Goal: Information Seeking & Learning: Learn about a topic

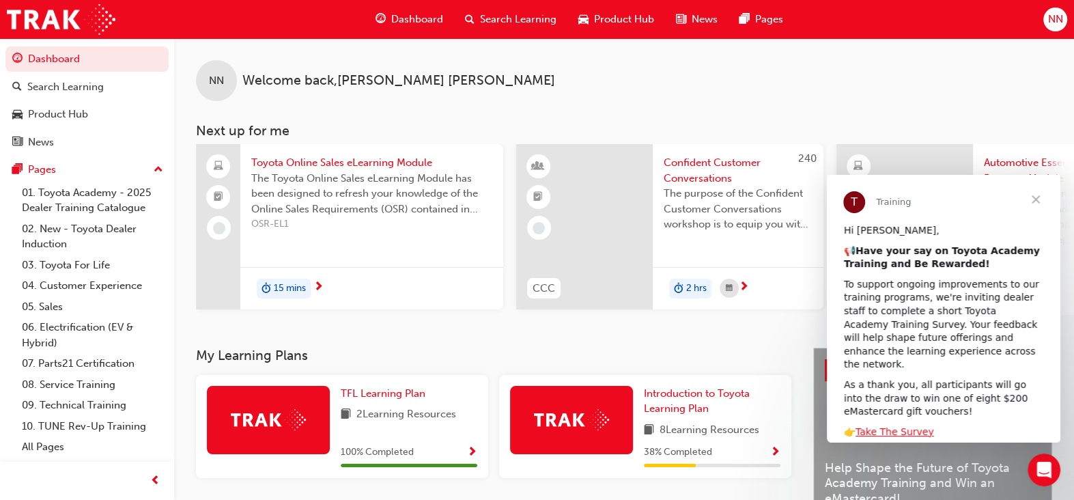
click at [535, 18] on span "Search Learning" at bounding box center [518, 20] width 76 height 16
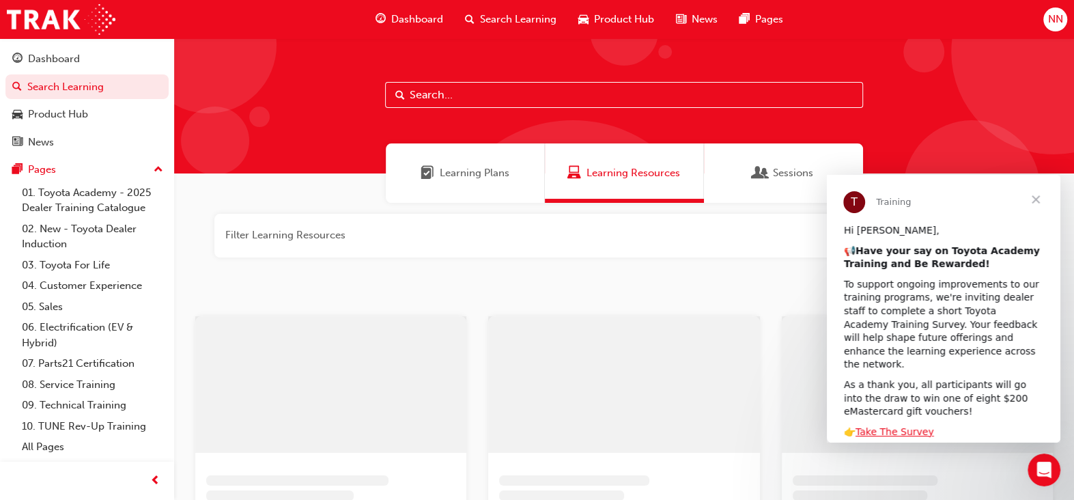
click at [465, 98] on input "text" at bounding box center [624, 95] width 478 height 26
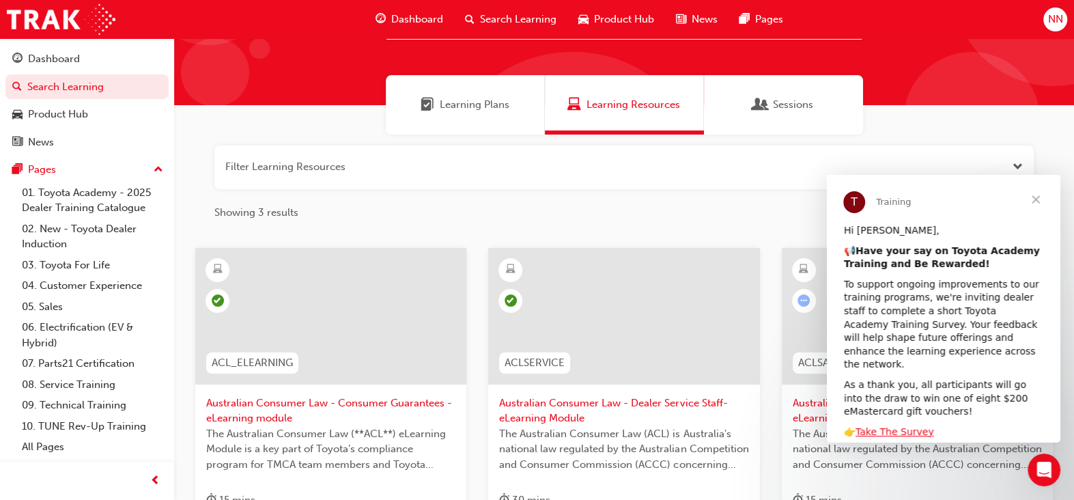
scroll to position [205, 0]
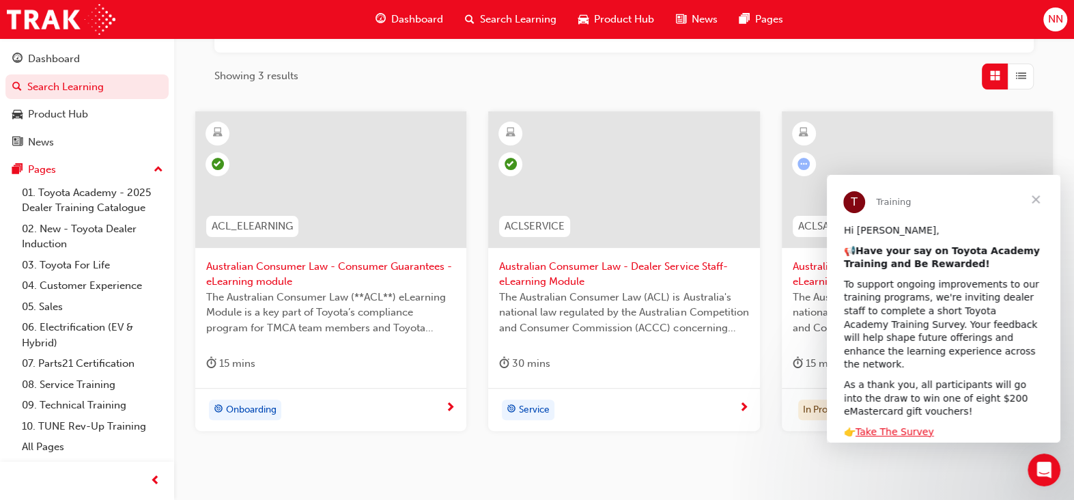
type input "acl"
click at [297, 406] on div "Onboarding" at bounding box center [325, 409] width 239 height 20
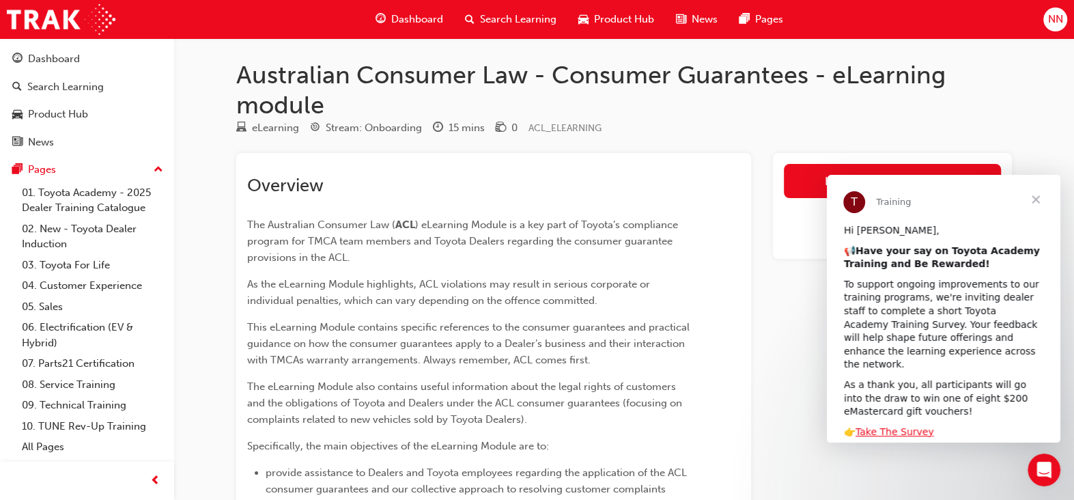
click at [1036, 197] on span "Close" at bounding box center [1035, 199] width 49 height 49
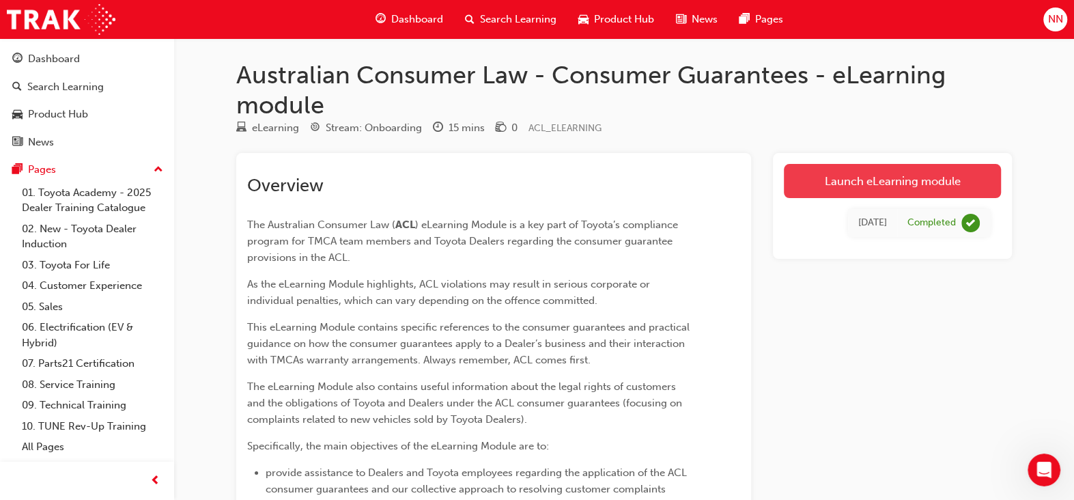
click at [906, 179] on link "Launch eLearning module" at bounding box center [892, 181] width 217 height 34
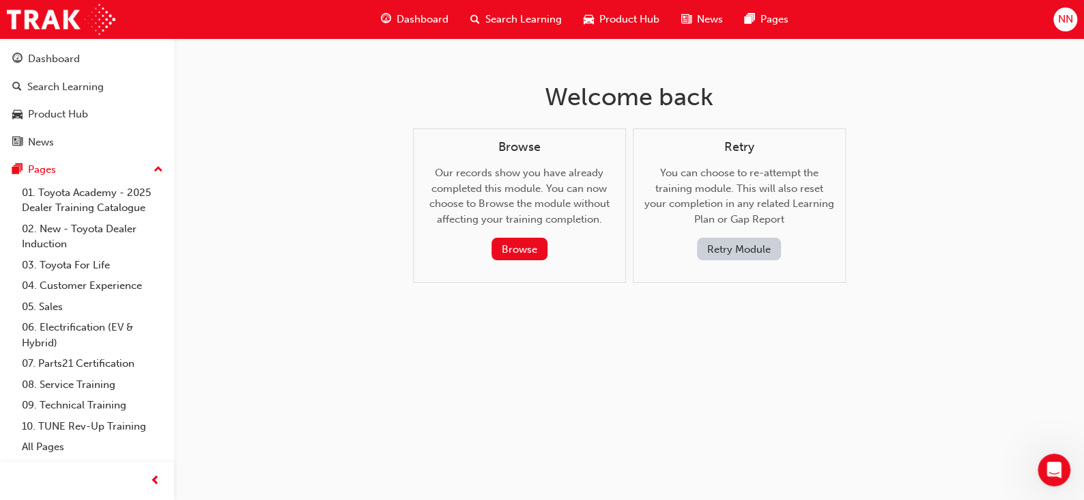
click at [742, 251] on button "Retry Module" at bounding box center [739, 249] width 84 height 23
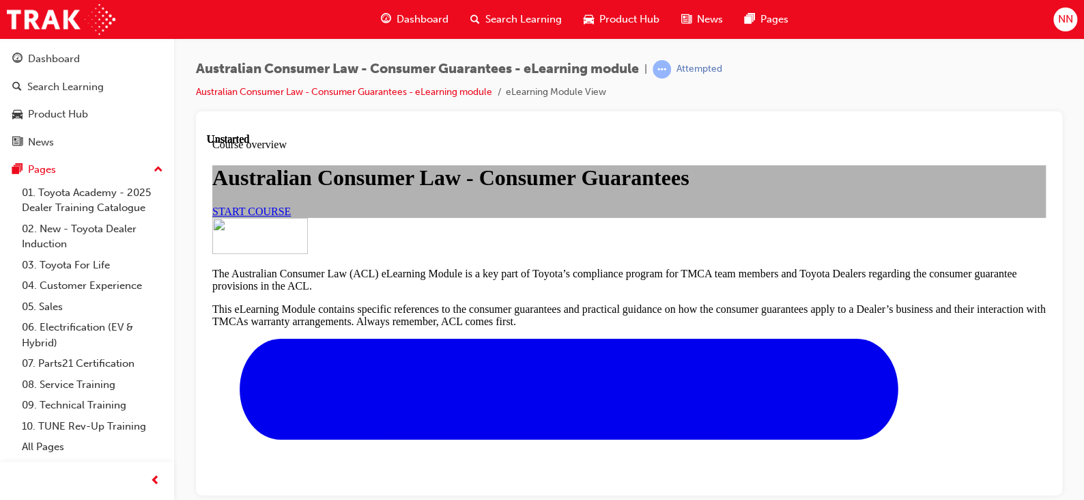
click at [291, 216] on link "START COURSE" at bounding box center [251, 211] width 79 height 12
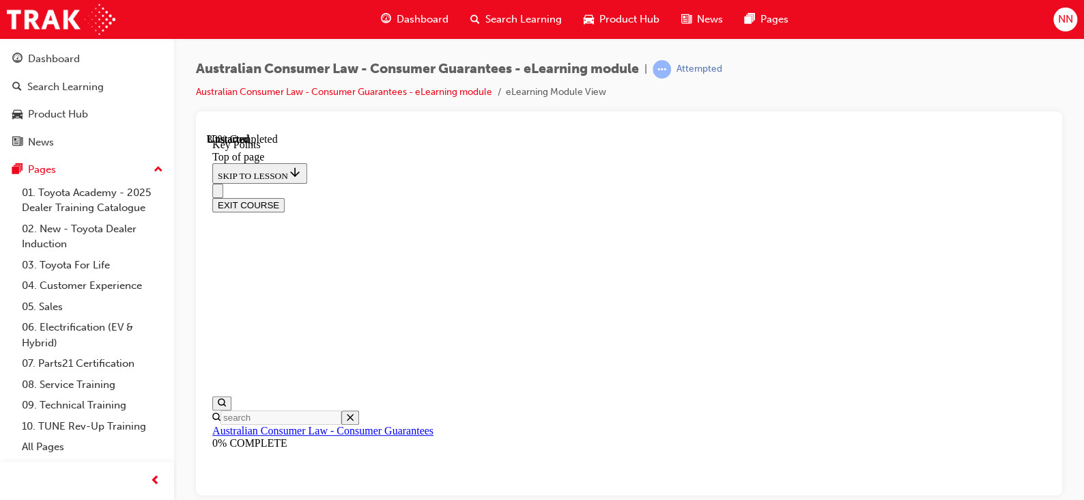
scroll to position [702, 0]
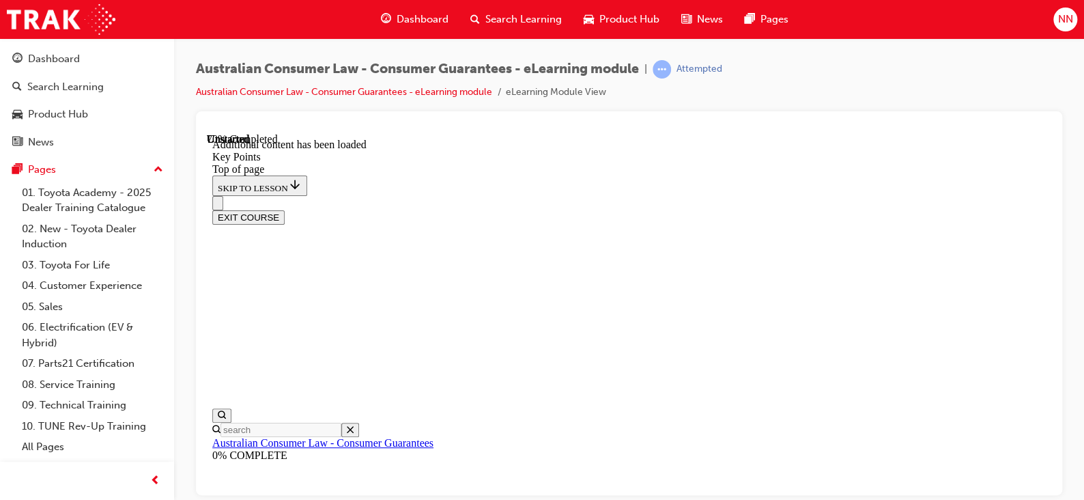
scroll to position [1905, 0]
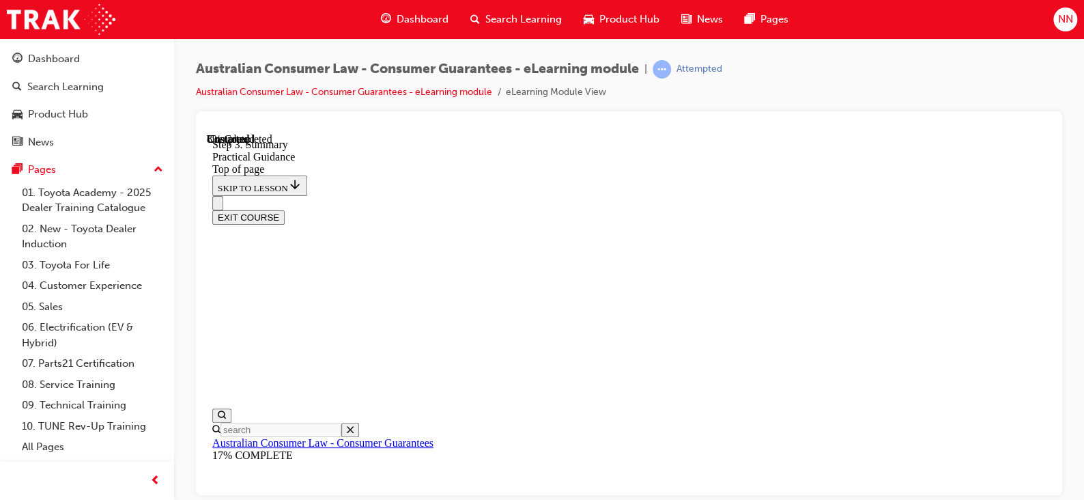
scroll to position [246, 0]
drag, startPoint x: 500, startPoint y: 283, endPoint x: 569, endPoint y: 285, distance: 69.0
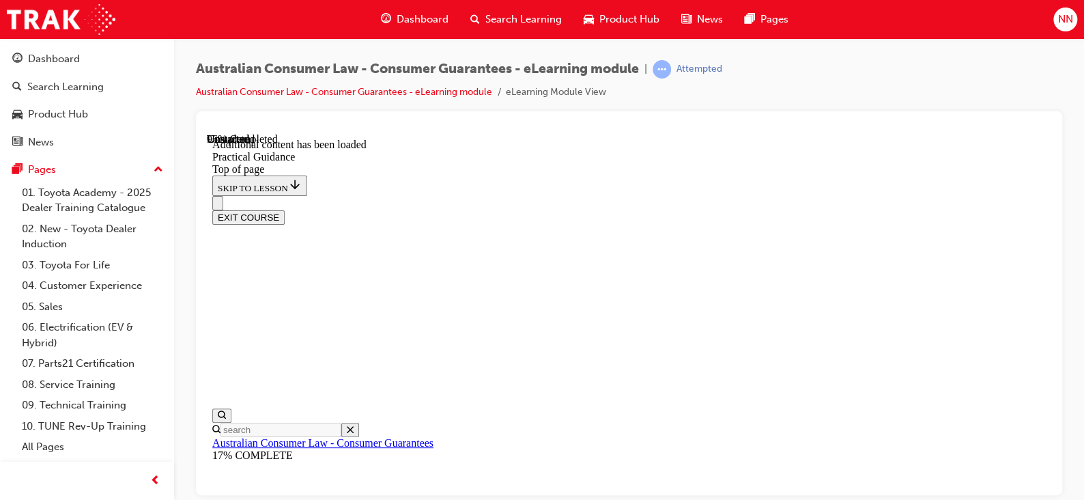
scroll to position [3744, 0]
drag, startPoint x: 1045, startPoint y: 353, endPoint x: 1264, endPoint y: 541, distance: 288.6
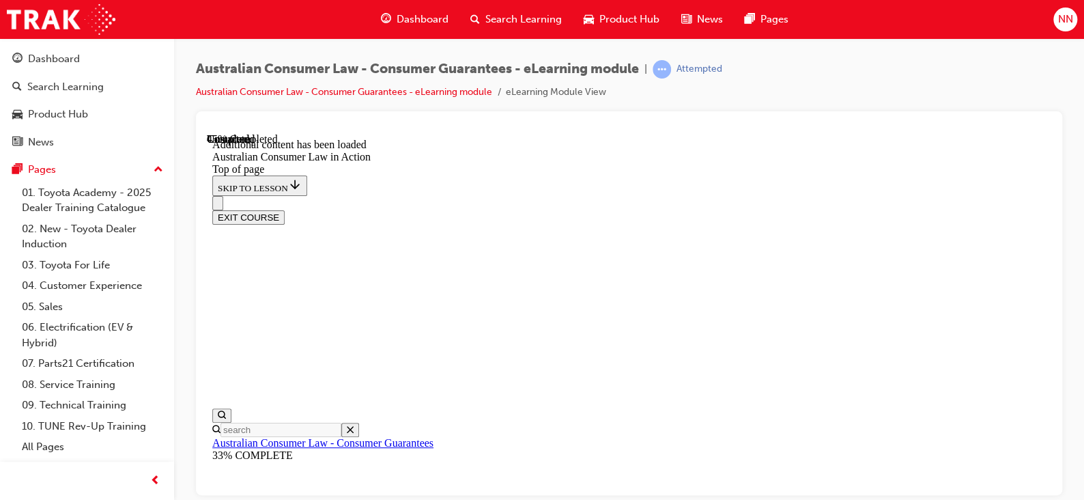
scroll to position [1324, 0]
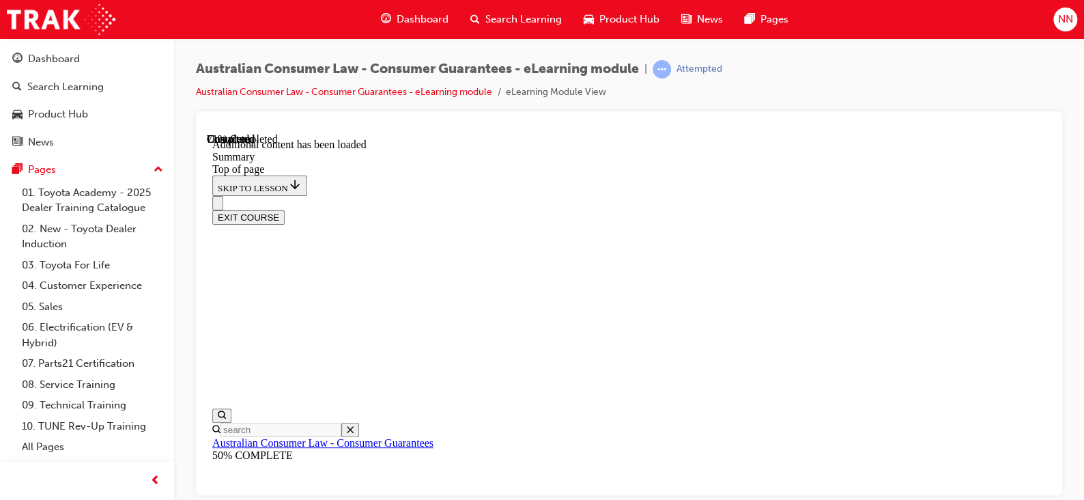
scroll to position [1161, 0]
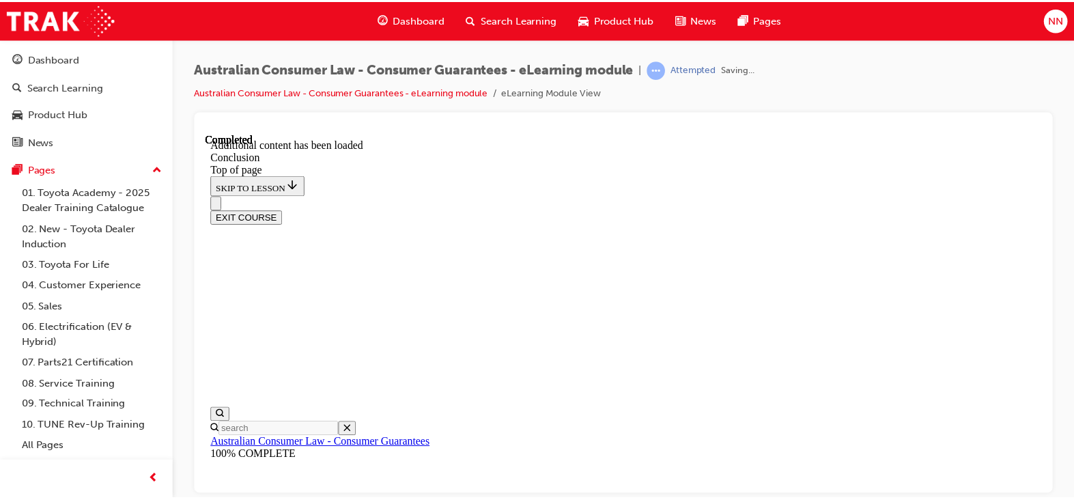
scroll to position [227, 0]
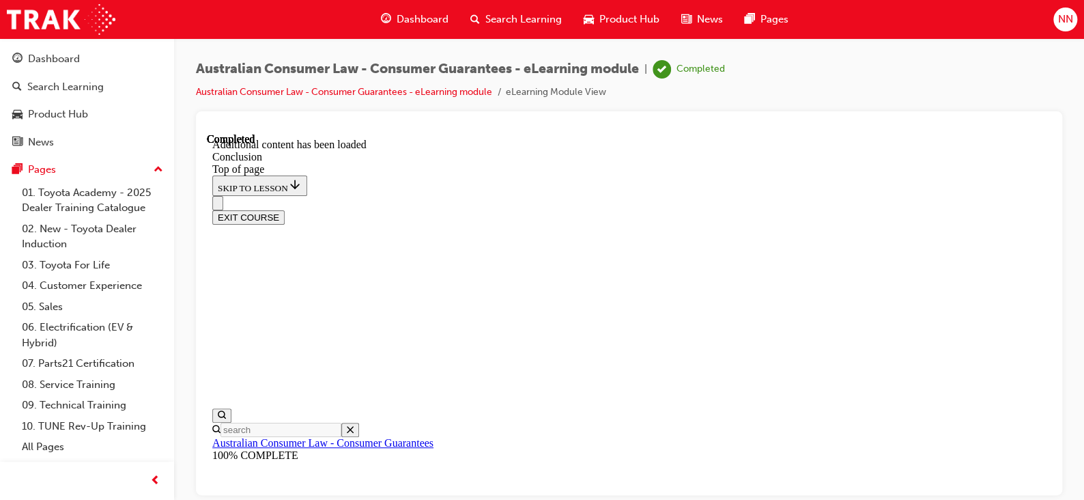
click at [443, 18] on span "Dashboard" at bounding box center [423, 20] width 52 height 16
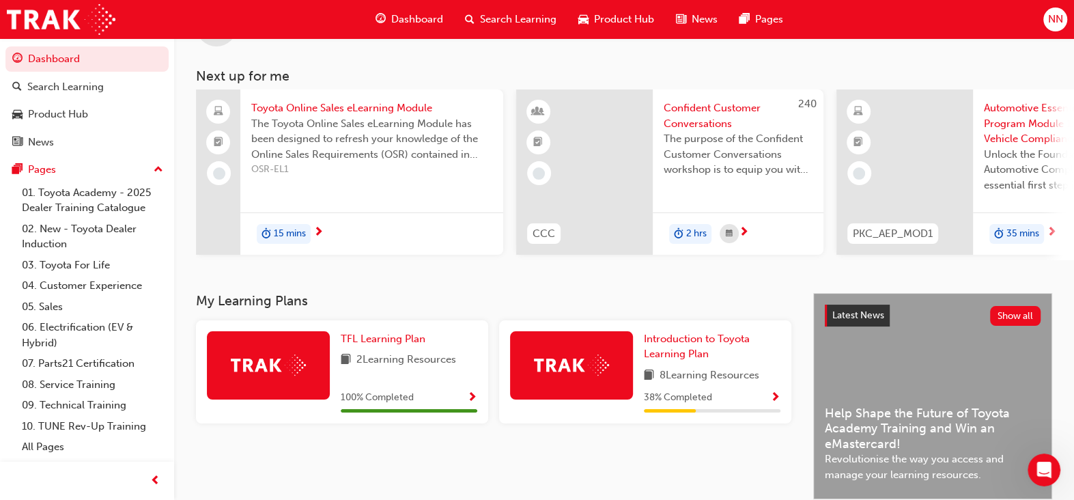
scroll to position [137, 0]
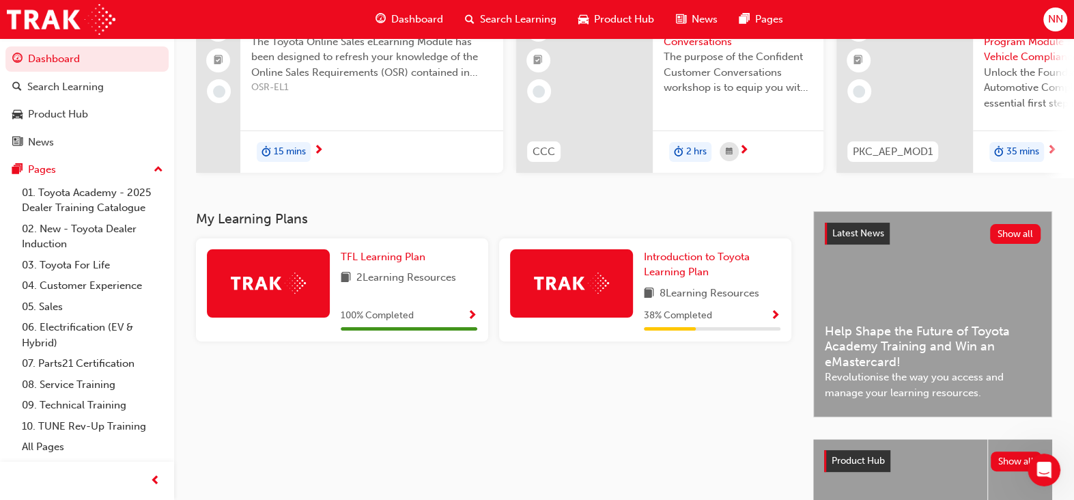
click at [702, 307] on div "Introduction to Toyota Learning Plan 8 Learning Resources 38 % Completed" at bounding box center [712, 289] width 137 height 81
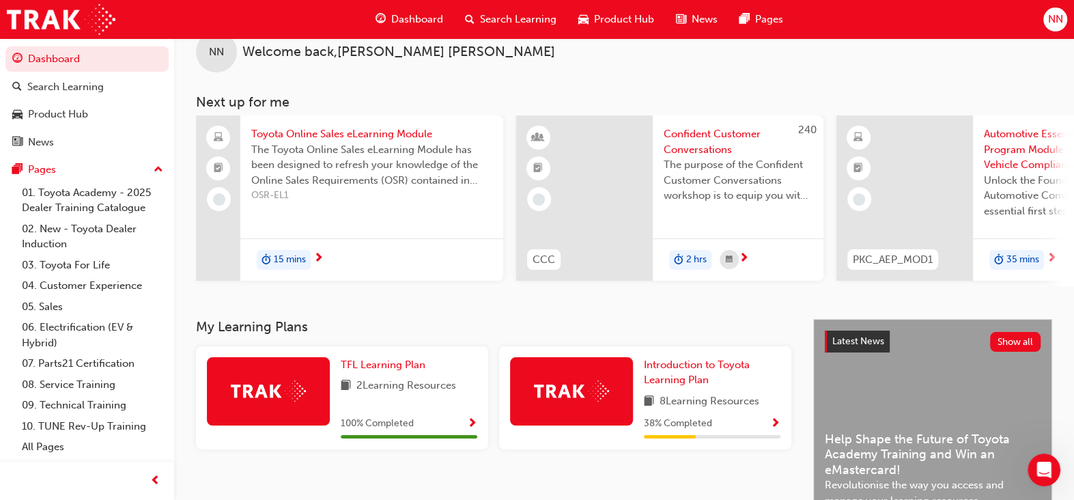
scroll to position [0, 0]
